Goal: Use online tool/utility: Utilize a website feature to perform a specific function

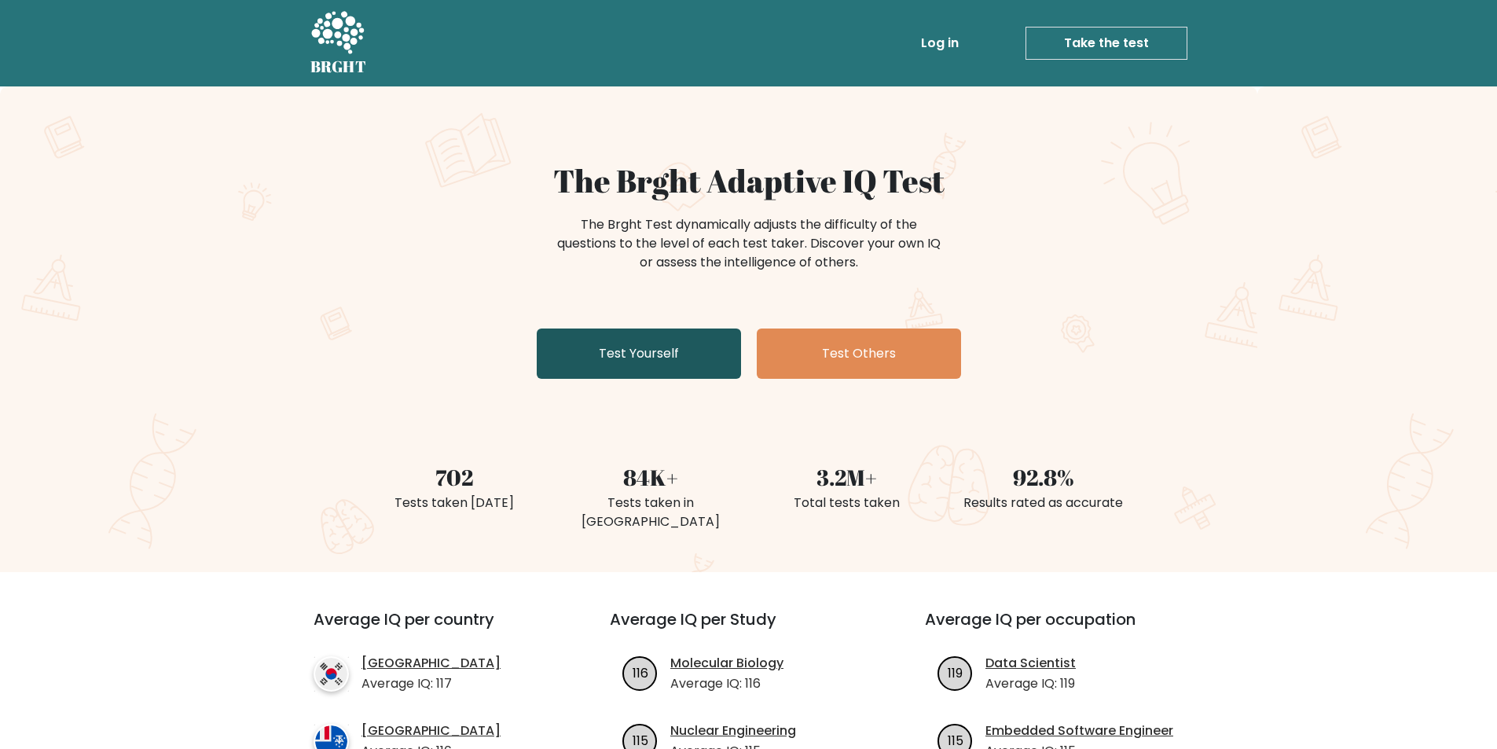
click at [593, 343] on link "Test Yourself" at bounding box center [639, 353] width 204 height 50
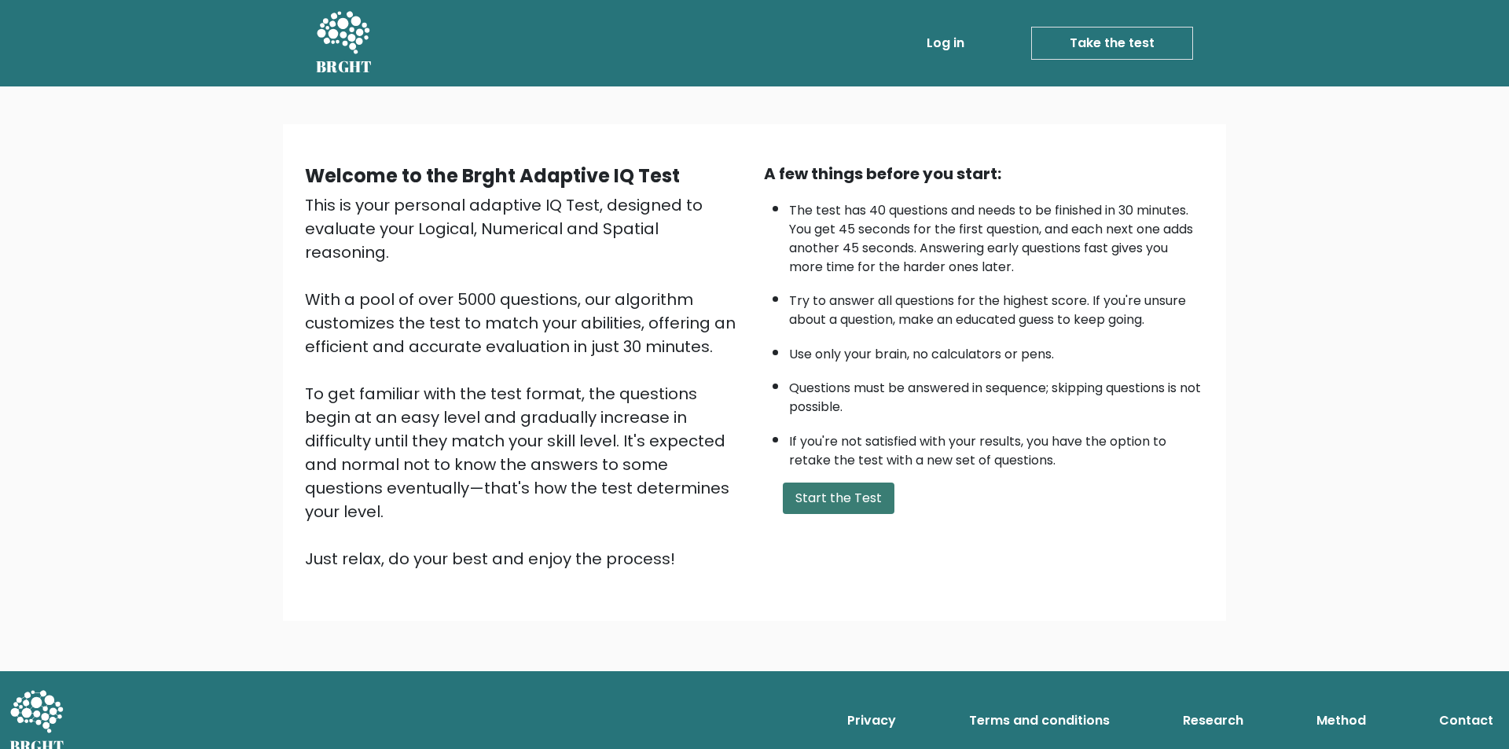
click at [827, 492] on button "Start the Test" at bounding box center [839, 497] width 112 height 31
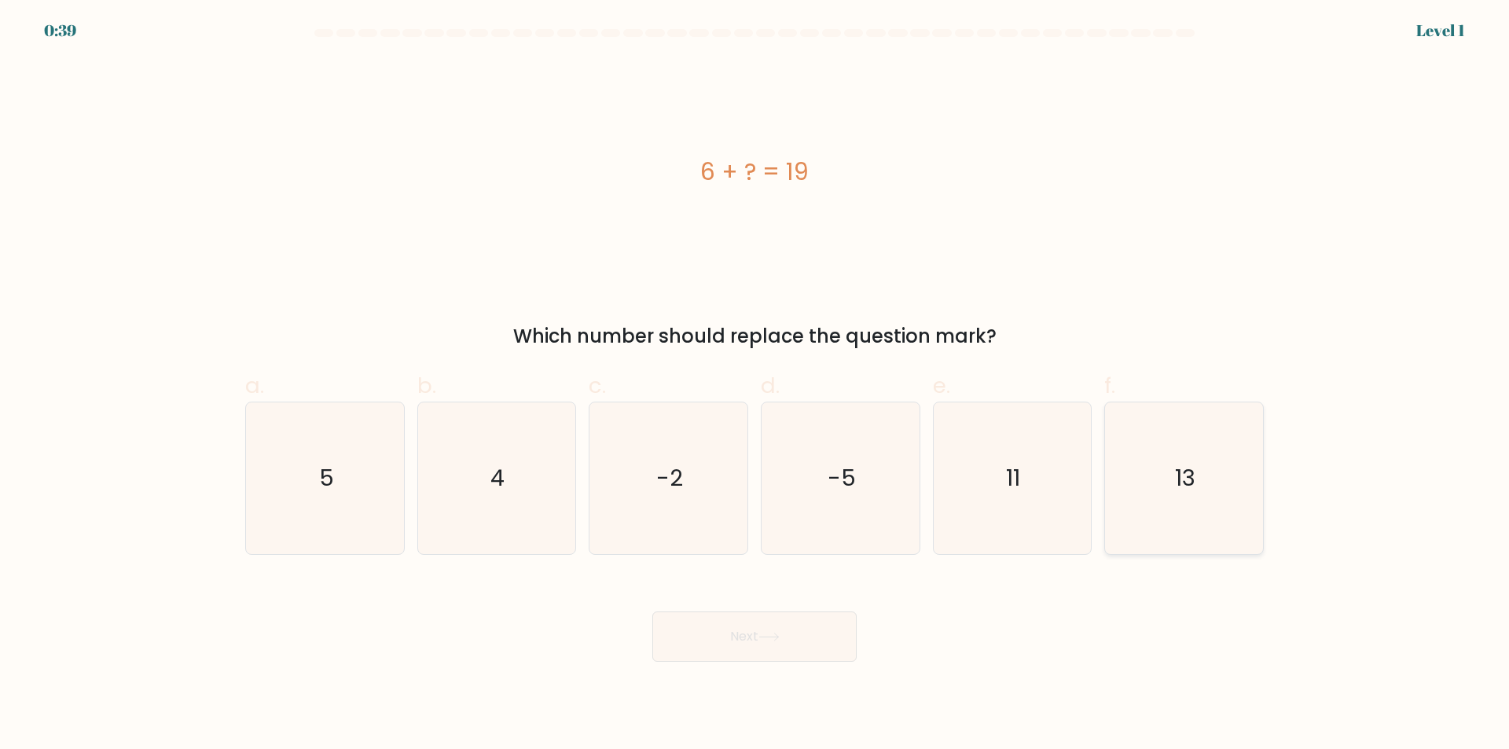
click at [1210, 464] on icon "13" at bounding box center [1184, 478] width 152 height 152
click at [755, 385] on input "f. 13" at bounding box center [754, 380] width 1 height 10
radio input "true"
click at [759, 637] on button "Next" at bounding box center [754, 636] width 204 height 50
